Goal: Task Accomplishment & Management: Use online tool/utility

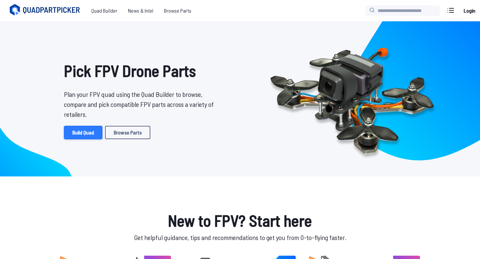
click at [90, 135] on link "Build Quad" at bounding box center [83, 132] width 38 height 13
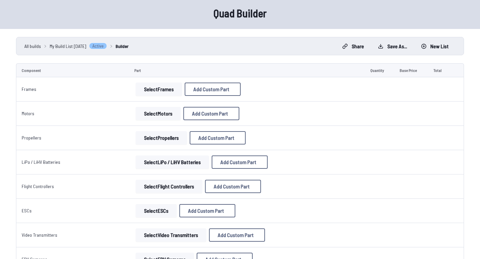
scroll to position [27, 0]
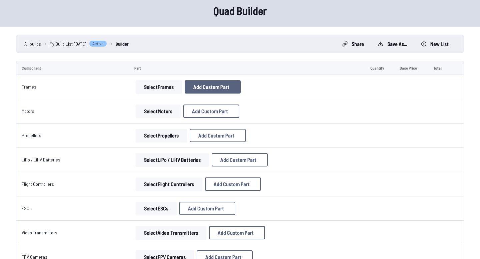
click at [190, 85] on button "Add Custom Part" at bounding box center [212, 86] width 56 height 13
select select "**********"
click at [305, 37] on icon at bounding box center [302, 40] width 6 height 6
click at [167, 86] on button "Select Frames" at bounding box center [159, 86] width 46 height 13
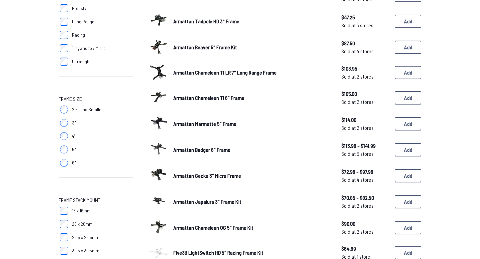
scroll to position [165, 0]
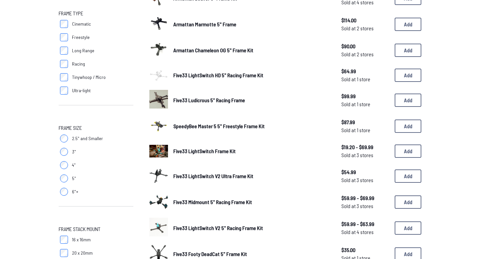
scroll to position [88, 0]
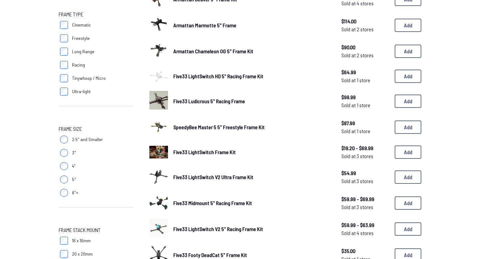
scroll to position [93, 0]
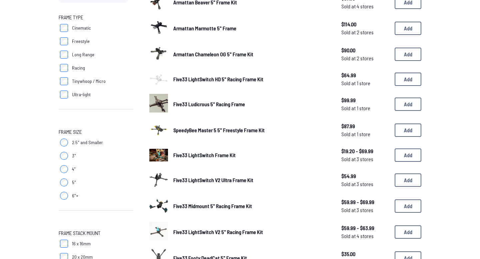
click at [71, 59] on label "Long Range" at bounding box center [96, 54] width 75 height 13
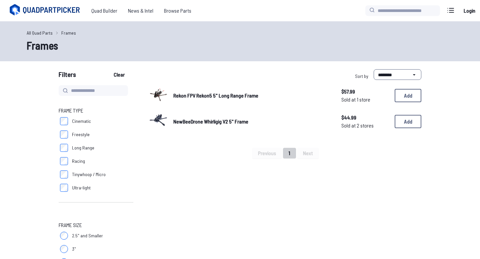
click at [68, 147] on label "Long Range" at bounding box center [96, 147] width 75 height 13
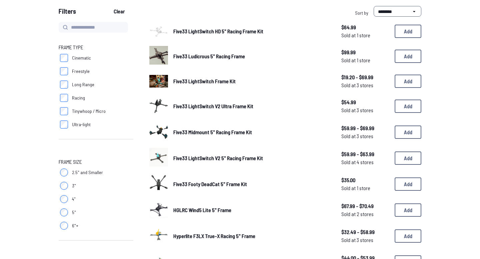
scroll to position [27, 0]
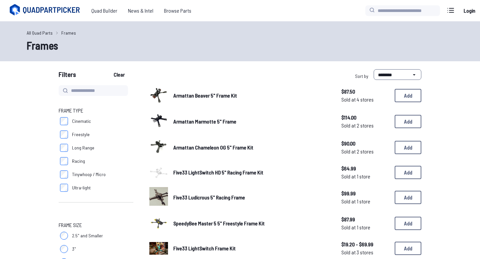
click at [157, 146] on img at bounding box center [158, 146] width 19 height 19
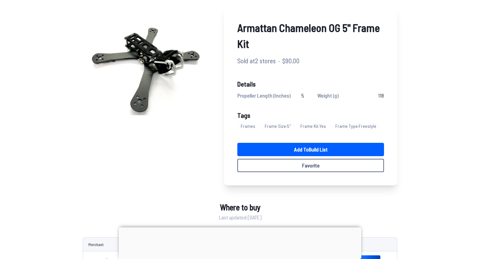
scroll to position [49, 0]
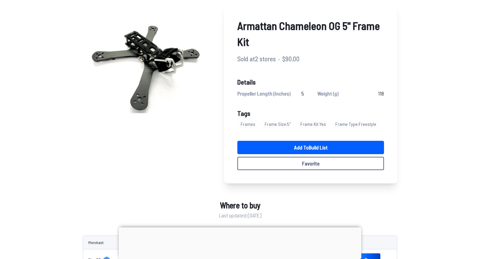
click at [234, 227] on div at bounding box center [240, 227] width 242 height 0
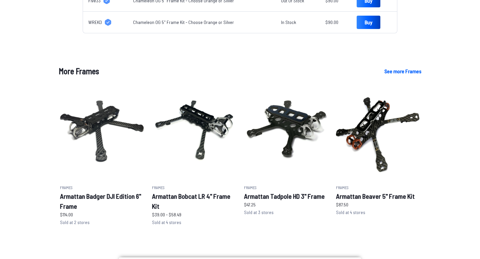
scroll to position [313, 0]
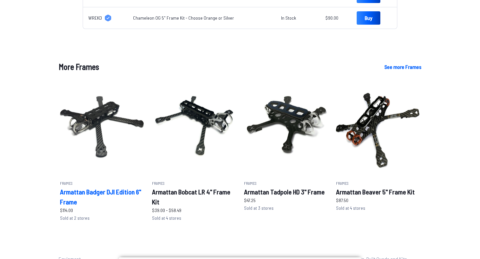
click at [82, 191] on h2 "Armattan Badger DJI Edition 6" Frame" at bounding box center [102, 197] width 84 height 20
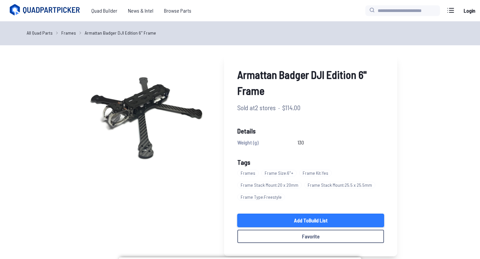
click at [288, 220] on link "Add to Build List" at bounding box center [310, 220] width 147 height 13
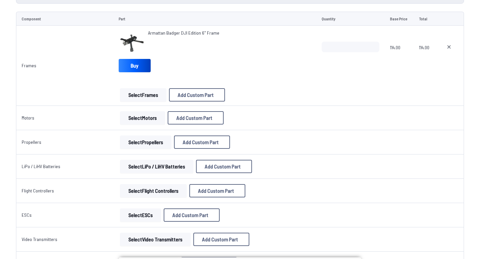
scroll to position [81, 0]
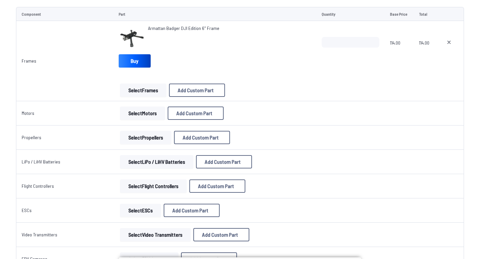
click at [145, 115] on button "Select Motors" at bounding box center [142, 113] width 45 height 13
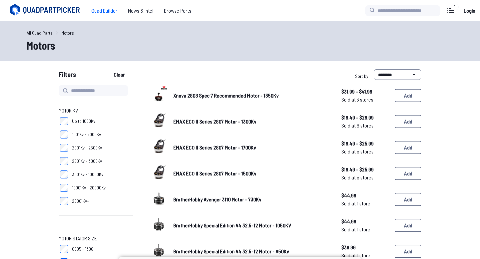
click at [108, 10] on span "Quad Builder" at bounding box center [104, 10] width 37 height 13
click at [145, 12] on span "News & Intel" at bounding box center [141, 10] width 36 height 13
click at [46, 33] on link "All Quad Parts" at bounding box center [40, 32] width 26 height 7
click at [102, 11] on span "Quad Builder" at bounding box center [104, 10] width 37 height 13
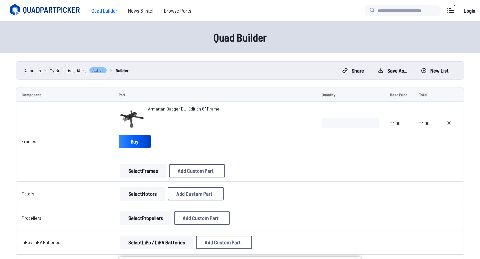
scroll to position [3, 0]
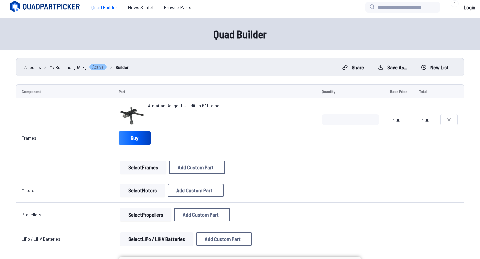
click at [449, 122] on icon at bounding box center [448, 119] width 5 height 5
type textarea "**********"
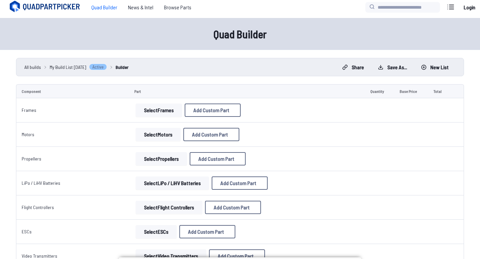
click at [157, 111] on button "Select Frames" at bounding box center [159, 110] width 46 height 13
click at [143, 110] on button "Select Frames" at bounding box center [159, 110] width 46 height 13
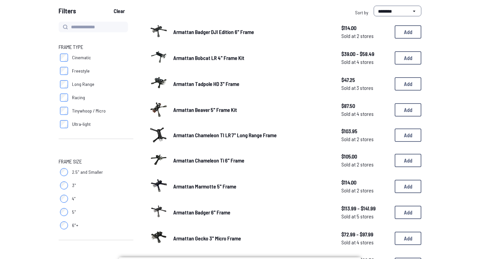
scroll to position [64, 0]
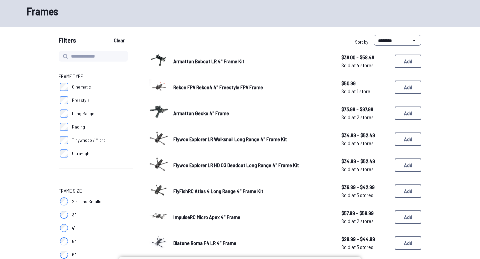
scroll to position [35, 0]
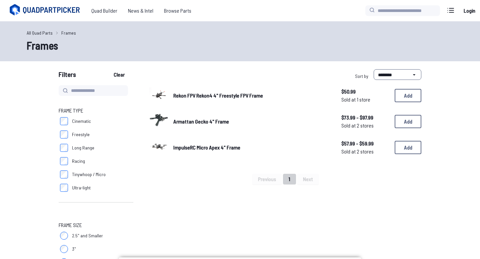
click at [205, 123] on span "Armattan Gecko 4" Frame" at bounding box center [201, 121] width 56 height 6
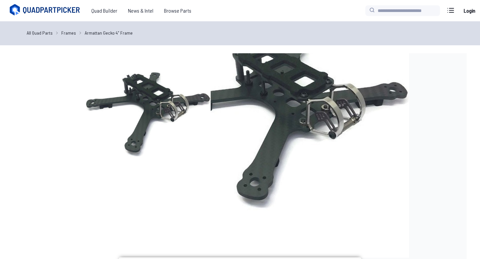
scroll to position [5, 0]
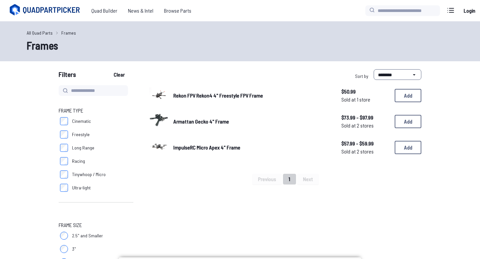
click at [180, 148] on span "ImpulseRC Micro Apex 4" Frame" at bounding box center [206, 147] width 67 height 6
click at [406, 119] on button "Add" at bounding box center [407, 121] width 27 height 13
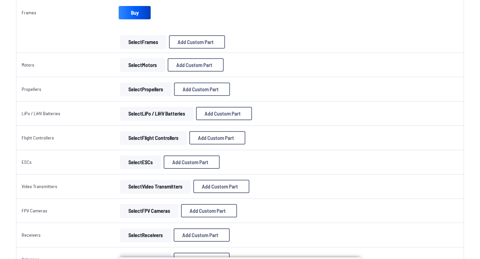
scroll to position [130, 0]
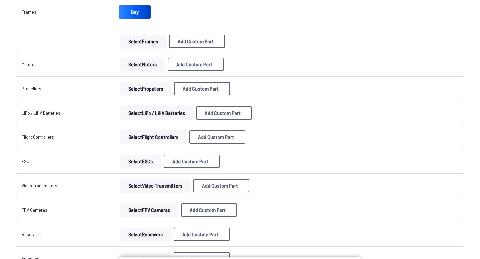
click at [160, 139] on button "Select Flight Controllers" at bounding box center [153, 137] width 67 height 13
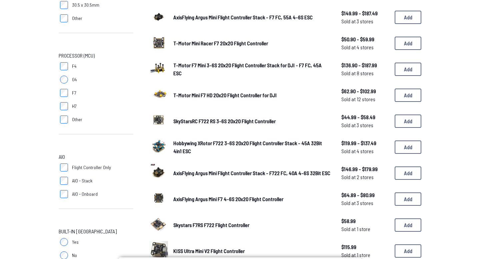
scroll to position [155, 0]
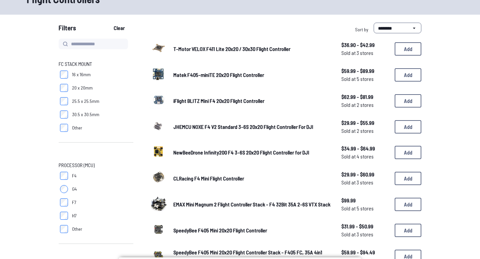
scroll to position [40, 0]
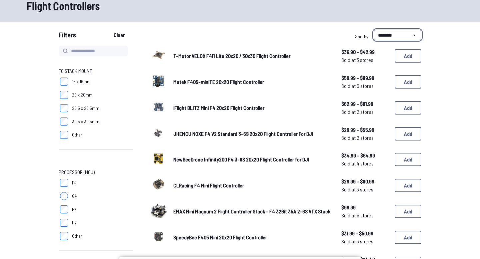
click at [388, 38] on select "**********" at bounding box center [397, 35] width 48 height 11
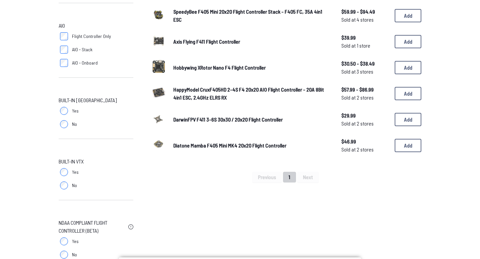
scroll to position [287, 0]
click at [183, 144] on span "Diatone Mamba F405 Mini MK4 20x20 Flight Controller" at bounding box center [229, 146] width 113 height 6
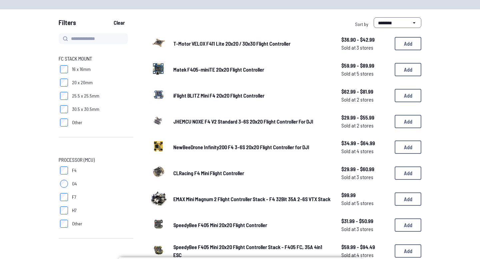
scroll to position [51, 0]
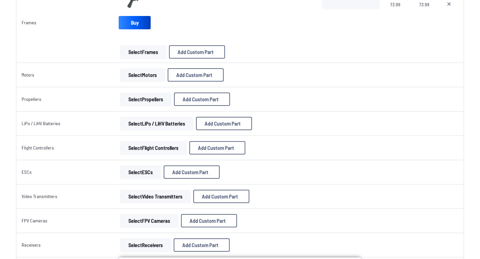
scroll to position [121, 0]
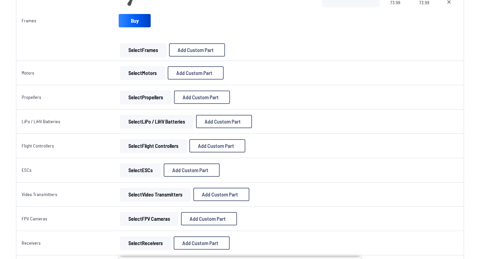
click at [160, 145] on button "Select Flight Controllers" at bounding box center [153, 145] width 67 height 13
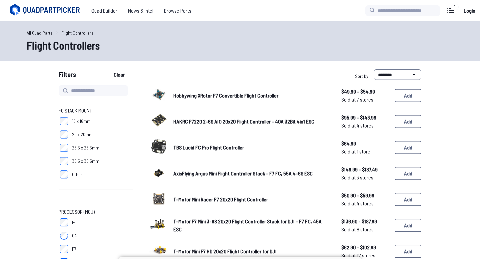
scroll to position [9, 0]
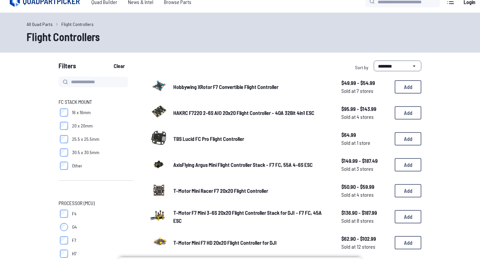
click at [183, 112] on span "HAKRC F7220 2-6S AIO 20x20 Flight Controller - 40A 32Bit 4in1 ESC" at bounding box center [243, 113] width 141 height 6
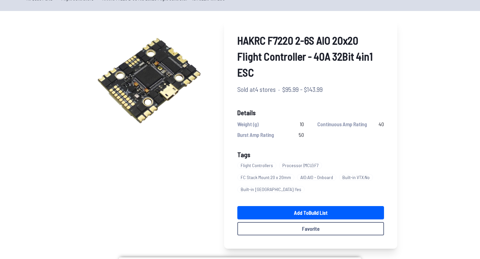
scroll to position [35, 0]
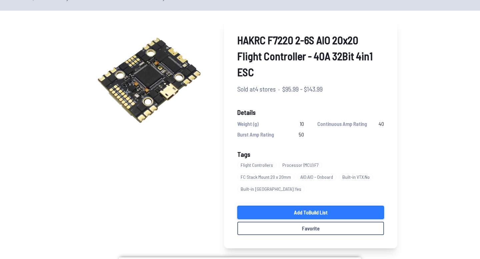
click at [324, 206] on link "Add to Build List" at bounding box center [310, 212] width 147 height 13
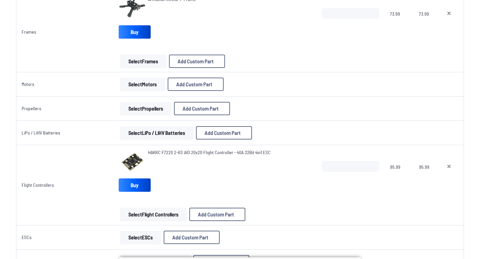
scroll to position [110, 0]
click at [147, 126] on button "Select LiPo / LiHV Batteries" at bounding box center [156, 132] width 73 height 13
click at [148, 133] on button "Select LiPo / LiHV Batteries" at bounding box center [156, 132] width 73 height 13
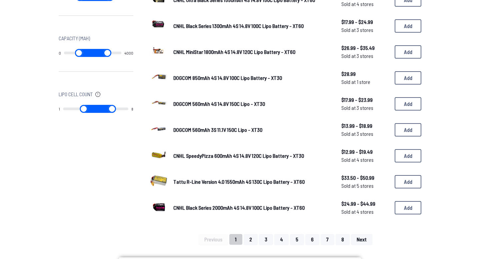
scroll to position [388, 0]
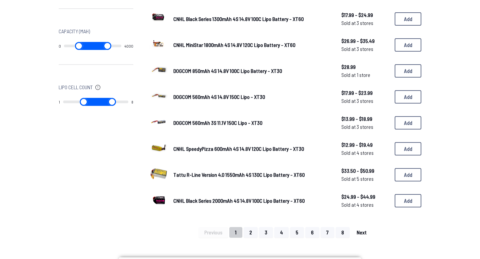
click at [358, 230] on span "Next" at bounding box center [361, 232] width 10 height 5
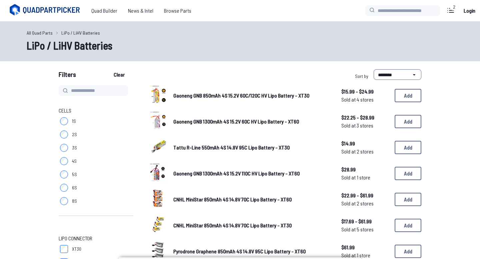
click at [108, 89] on input at bounding box center [93, 90] width 69 height 11
type input "****"
click at [108, 69] on button "Clear" at bounding box center [119, 74] width 22 height 11
type input "****"
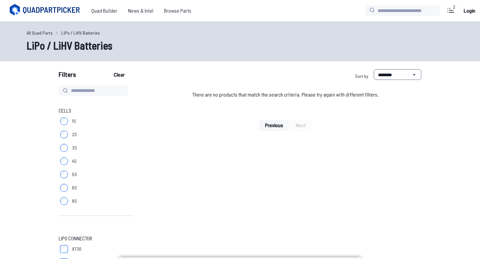
click at [90, 95] on input at bounding box center [93, 90] width 69 height 11
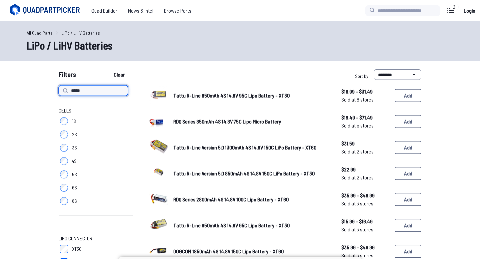
type input "*****"
click at [108, 69] on button "Clear" at bounding box center [119, 74] width 22 height 11
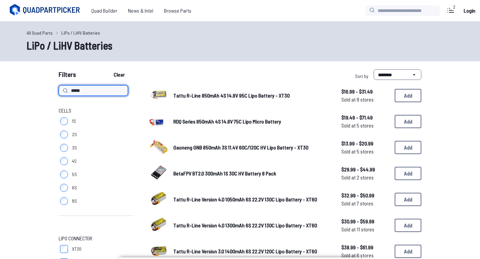
type input "*****"
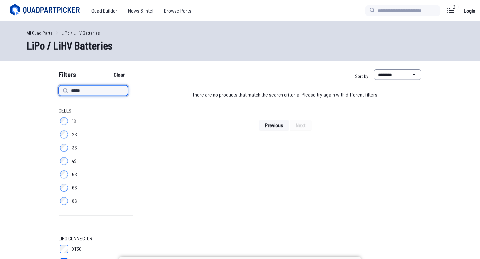
click at [110, 95] on input "*****" at bounding box center [93, 90] width 69 height 11
click at [271, 81] on div "**********" at bounding box center [331, 75] width 179 height 13
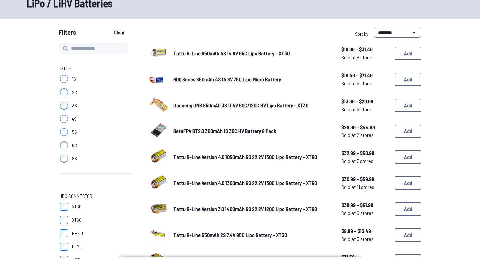
scroll to position [59, 0]
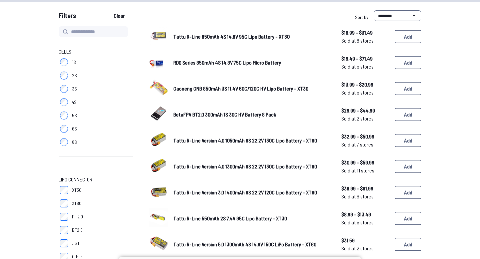
click at [60, 105] on label "4S" at bounding box center [96, 102] width 75 height 13
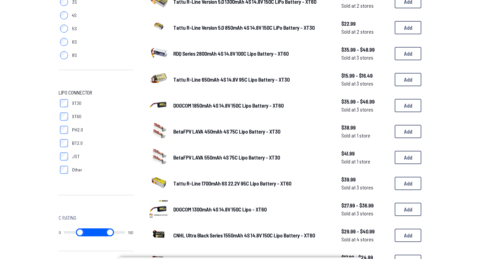
scroll to position [150, 0]
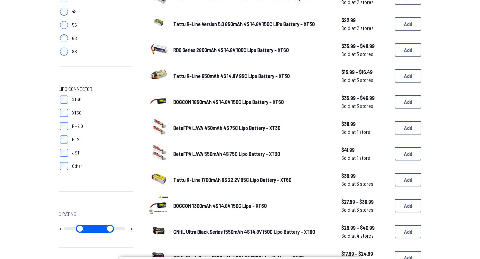
click at [59, 114] on label "XT60" at bounding box center [96, 112] width 75 height 13
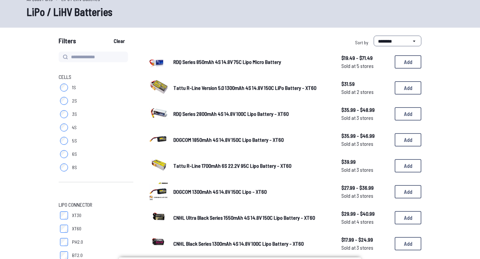
scroll to position [34, 0]
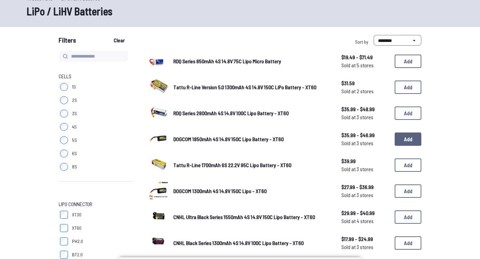
click at [400, 138] on button "Add" at bounding box center [407, 139] width 27 height 13
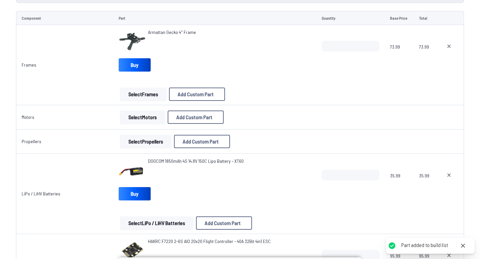
scroll to position [76, 0]
click at [145, 116] on button "Select Motors" at bounding box center [142, 117] width 45 height 13
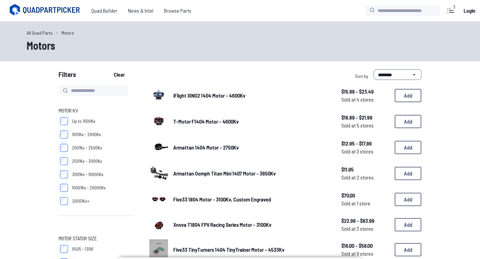
click at [61, 156] on label "2501Kv - 3000Kv" at bounding box center [96, 161] width 75 height 13
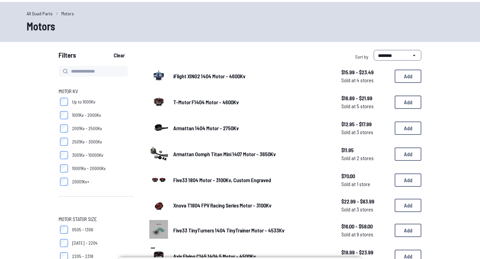
scroll to position [20, 0]
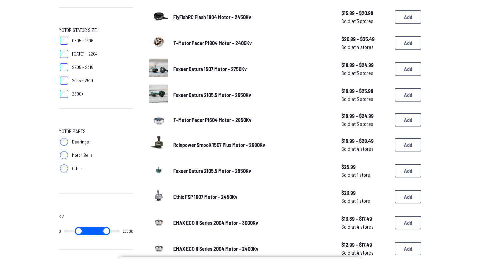
scroll to position [213, 0]
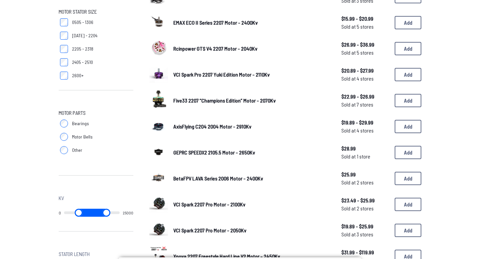
scroll to position [226, 0]
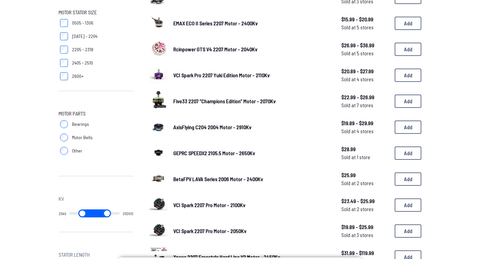
drag, startPoint x: 65, startPoint y: 212, endPoint x: 76, endPoint y: 210, distance: 11.1
type input "****"
click at [76, 210] on input "range" at bounding box center [82, 213] width 26 height 8
drag, startPoint x: 115, startPoint y: 215, endPoint x: 80, endPoint y: 213, distance: 34.4
click at [95, 213] on input "range" at bounding box center [108, 213] width 26 height 8
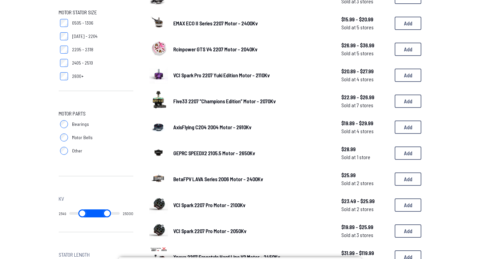
drag, startPoint x: 98, startPoint y: 213, endPoint x: 232, endPoint y: 228, distance: 135.4
type input "*****"
click at [120, 217] on input "range" at bounding box center [107, 213] width 25 height 8
drag, startPoint x: 79, startPoint y: 214, endPoint x: 53, endPoint y: 212, distance: 26.0
type input "*"
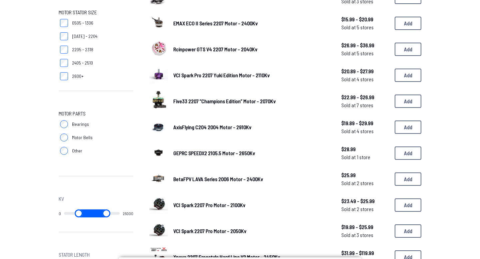
click at [64, 212] on input "range" at bounding box center [78, 213] width 29 height 8
click at [53, 212] on div "Motor KV Up to 1000Kv 1001Kv - 2000Kv 2001Kv - 2500Kv 2501Kv - 3000Kv 3001Kv - …" at bounding box center [240, 128] width 426 height 539
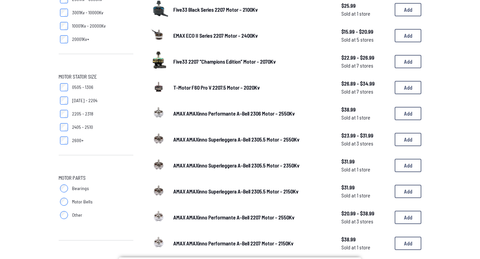
scroll to position [162, 0]
click at [63, 110] on label "2205 - 2318" at bounding box center [96, 114] width 75 height 13
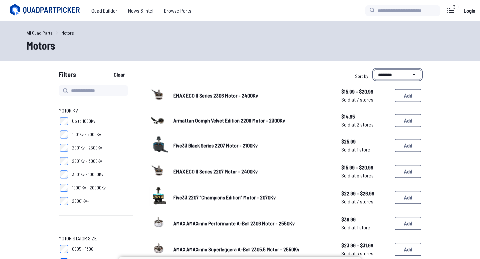
click at [398, 75] on select "**********" at bounding box center [397, 74] width 48 height 11
select select "*********"
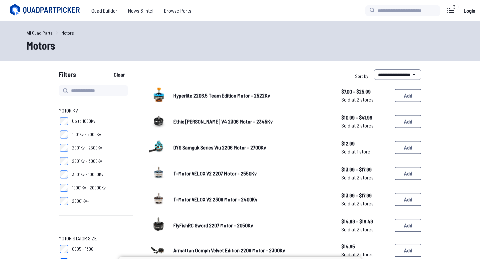
click at [207, 122] on span "Ethix Mr Steele Silk V4 2306 Motor - 2345Kv" at bounding box center [222, 121] width 99 height 6
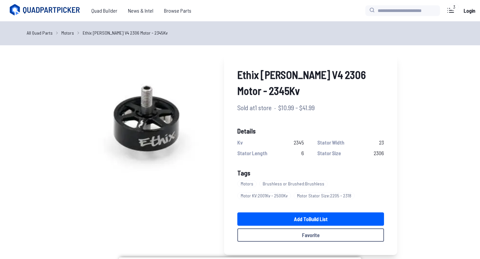
click at [65, 147] on div "Ethix Mr Steele Silk V4 2306 Motor - 2345Kv Sold at 1 store · $10.99 - $41.99 D…" at bounding box center [240, 208] width 378 height 311
select select "*********"
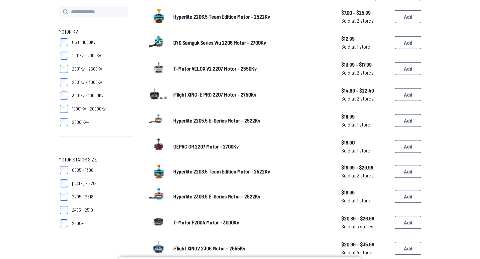
scroll to position [80, 0]
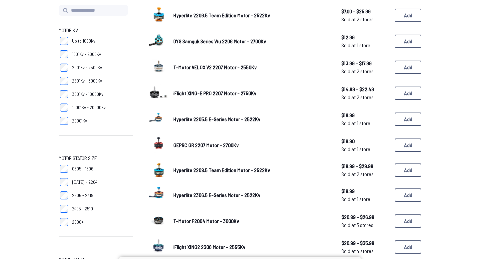
click at [99, 66] on span "2001Kv - 2500Kv" at bounding box center [87, 67] width 30 height 7
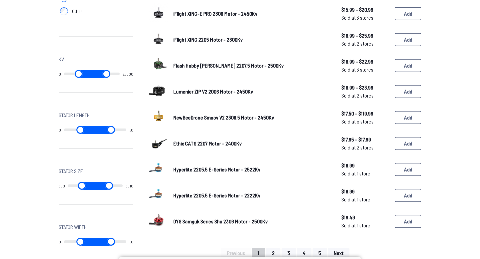
scroll to position [375, 0]
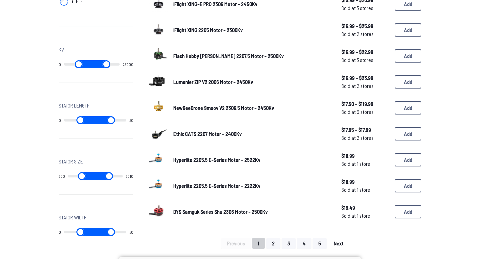
click at [343, 240] on button "Next" at bounding box center [338, 243] width 21 height 11
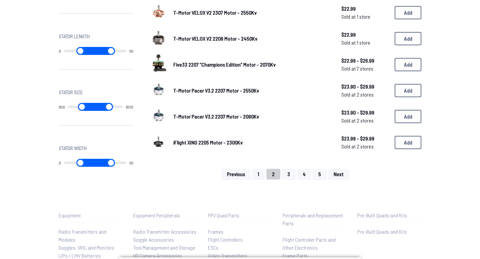
scroll to position [469, 0]
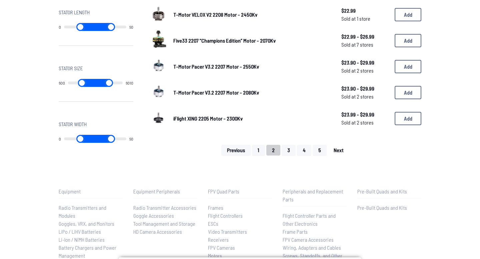
click at [342, 148] on span "Next" at bounding box center [338, 150] width 10 height 5
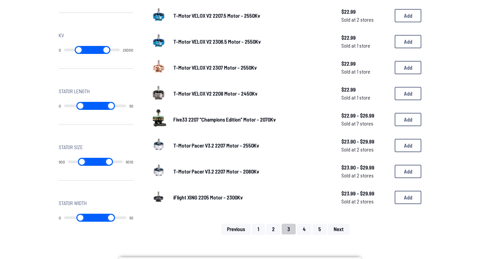
scroll to position [396, 0]
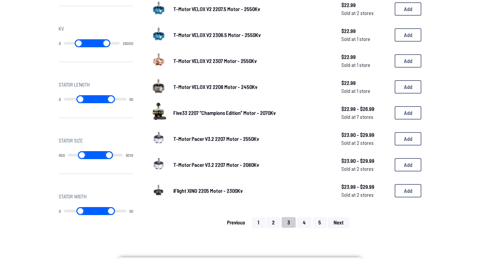
click at [236, 220] on span "Previous" at bounding box center [236, 222] width 18 height 5
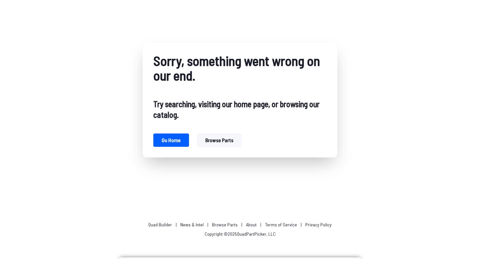
click at [199, 145] on button "Browse parts" at bounding box center [219, 140] width 45 height 13
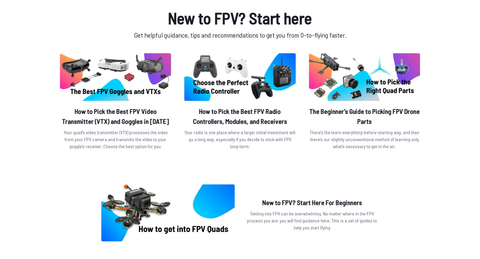
scroll to position [206, 0]
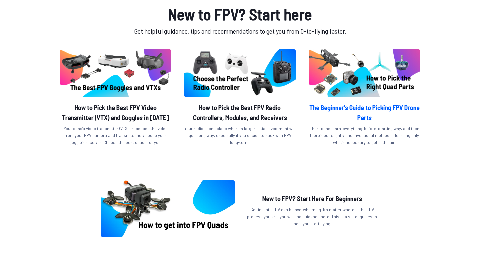
click at [386, 107] on h2 "The Beginner's Guide to Picking FPV Drone Parts" at bounding box center [364, 112] width 111 height 20
